Goal: Transaction & Acquisition: Book appointment/travel/reservation

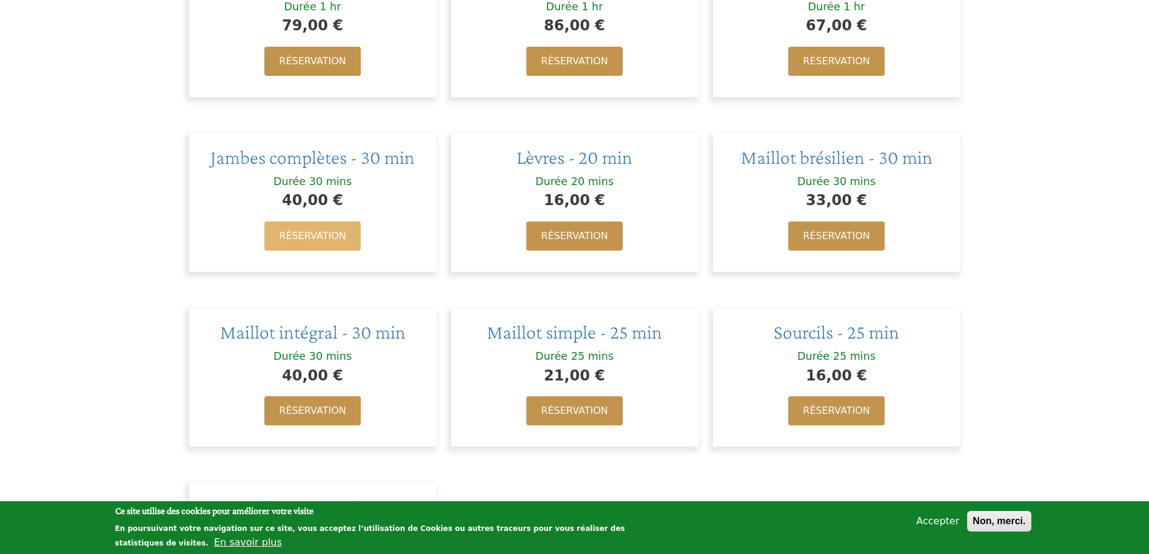
scroll to position [909, 0]
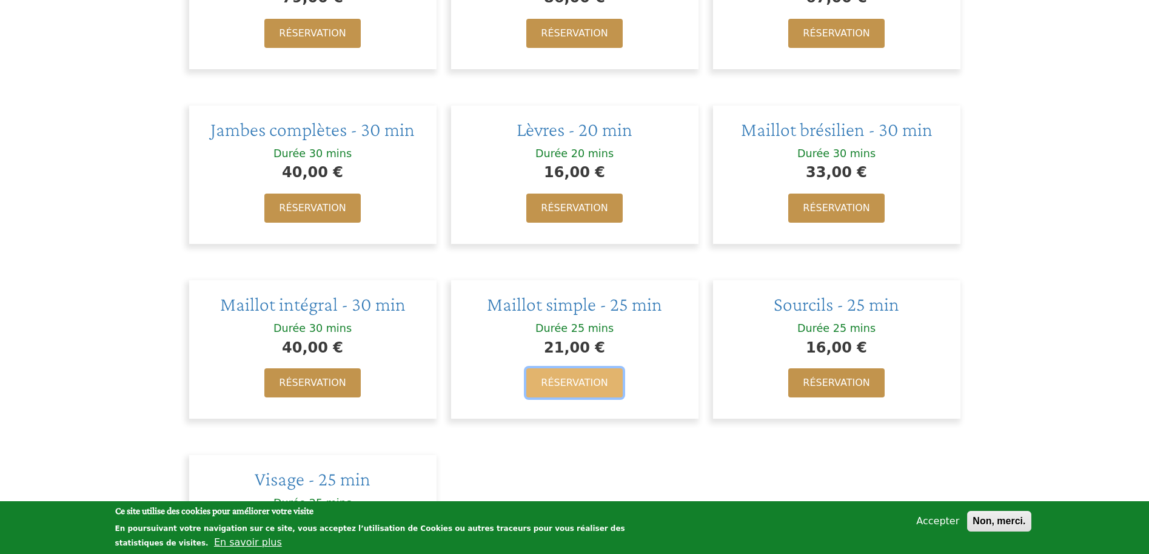
click at [561, 383] on link "Réservation" at bounding box center [574, 382] width 96 height 29
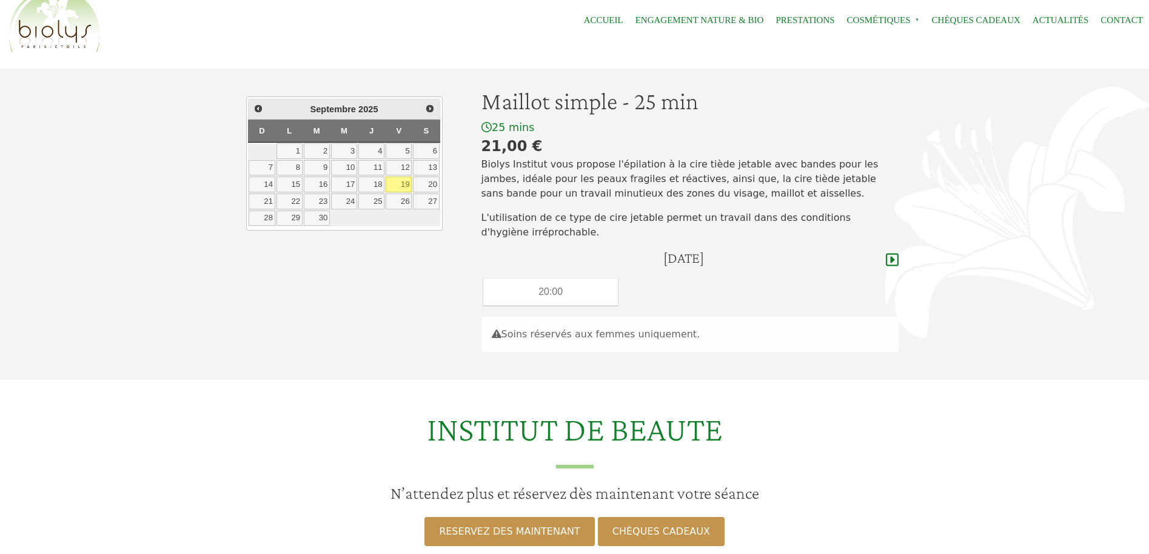
scroll to position [61, 0]
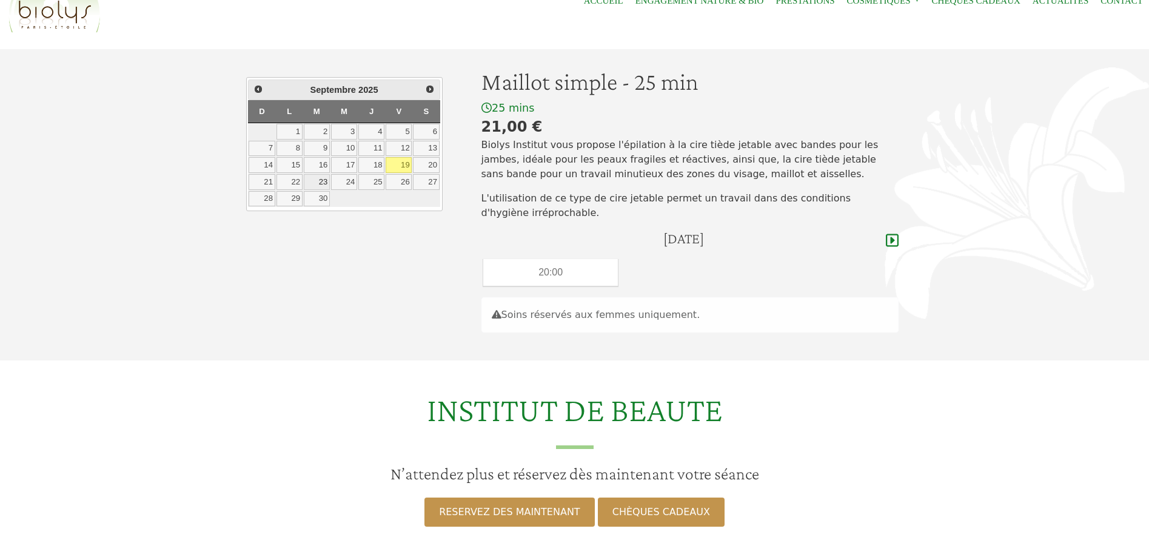
click at [320, 181] on link "23" at bounding box center [317, 182] width 26 height 16
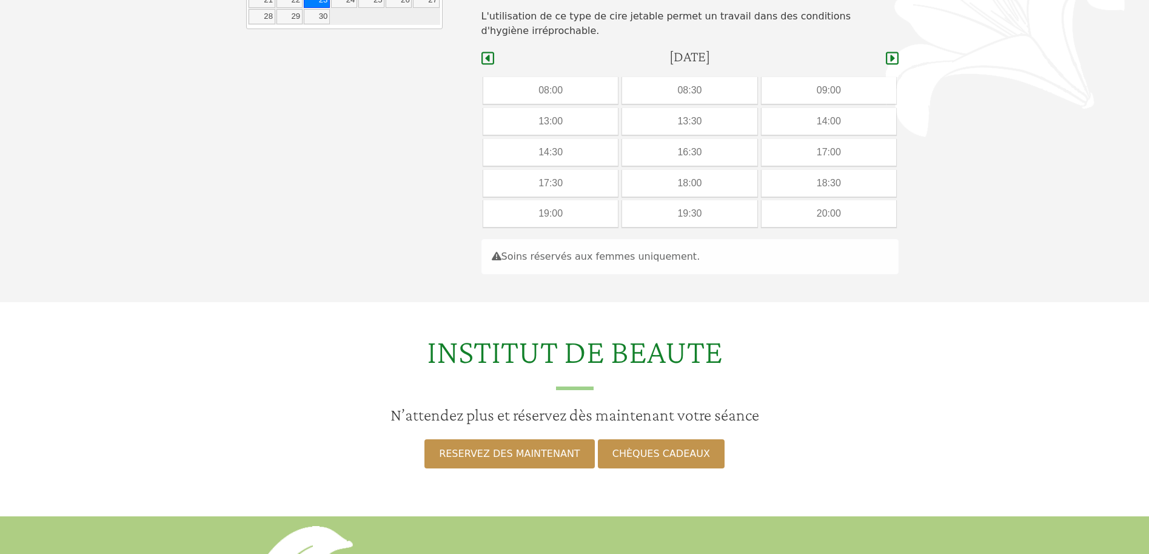
scroll to position [169, 0]
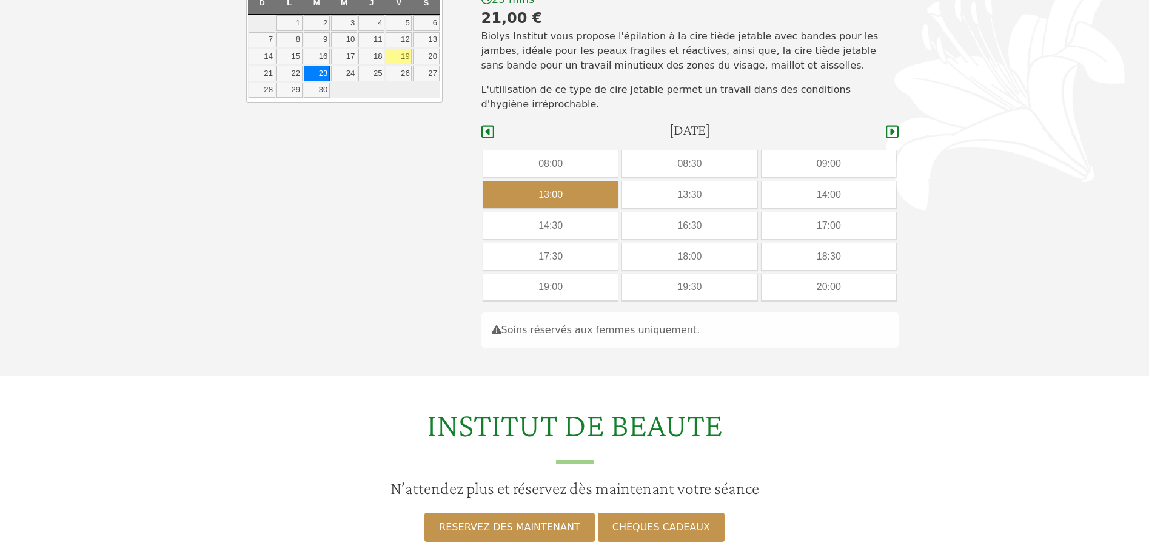
click at [555, 193] on div "13:00" at bounding box center [550, 194] width 135 height 27
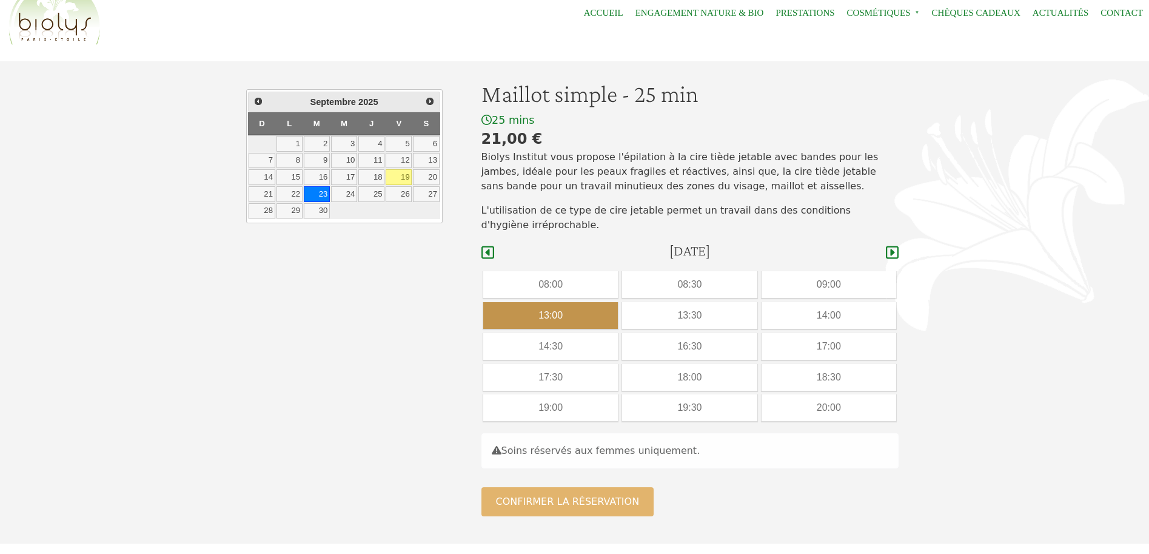
scroll to position [48, 0]
